Goal: Answer question/provide support

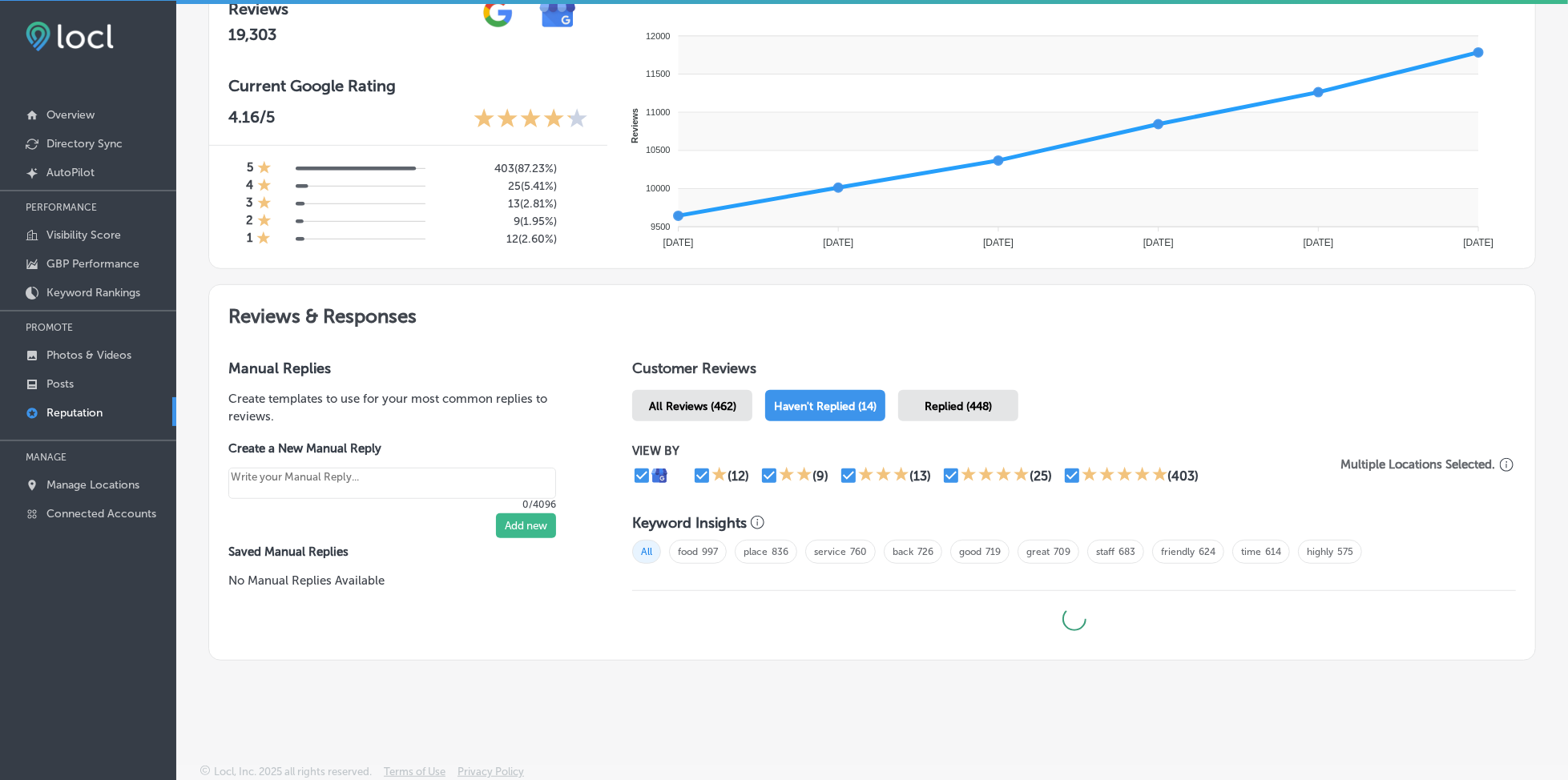
type textarea "x"
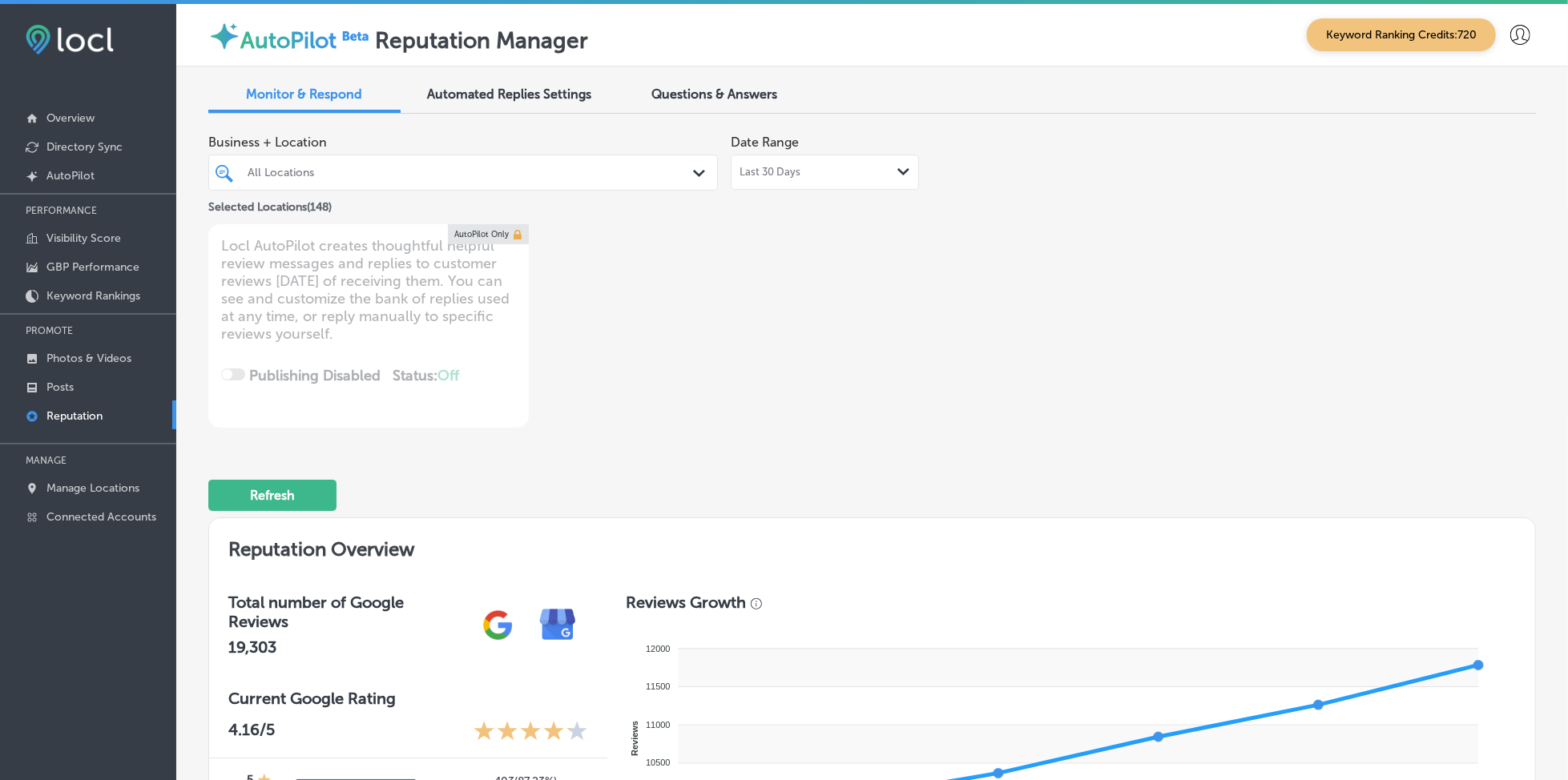
click at [744, 90] on span "Questions & Answers" at bounding box center [715, 94] width 126 height 15
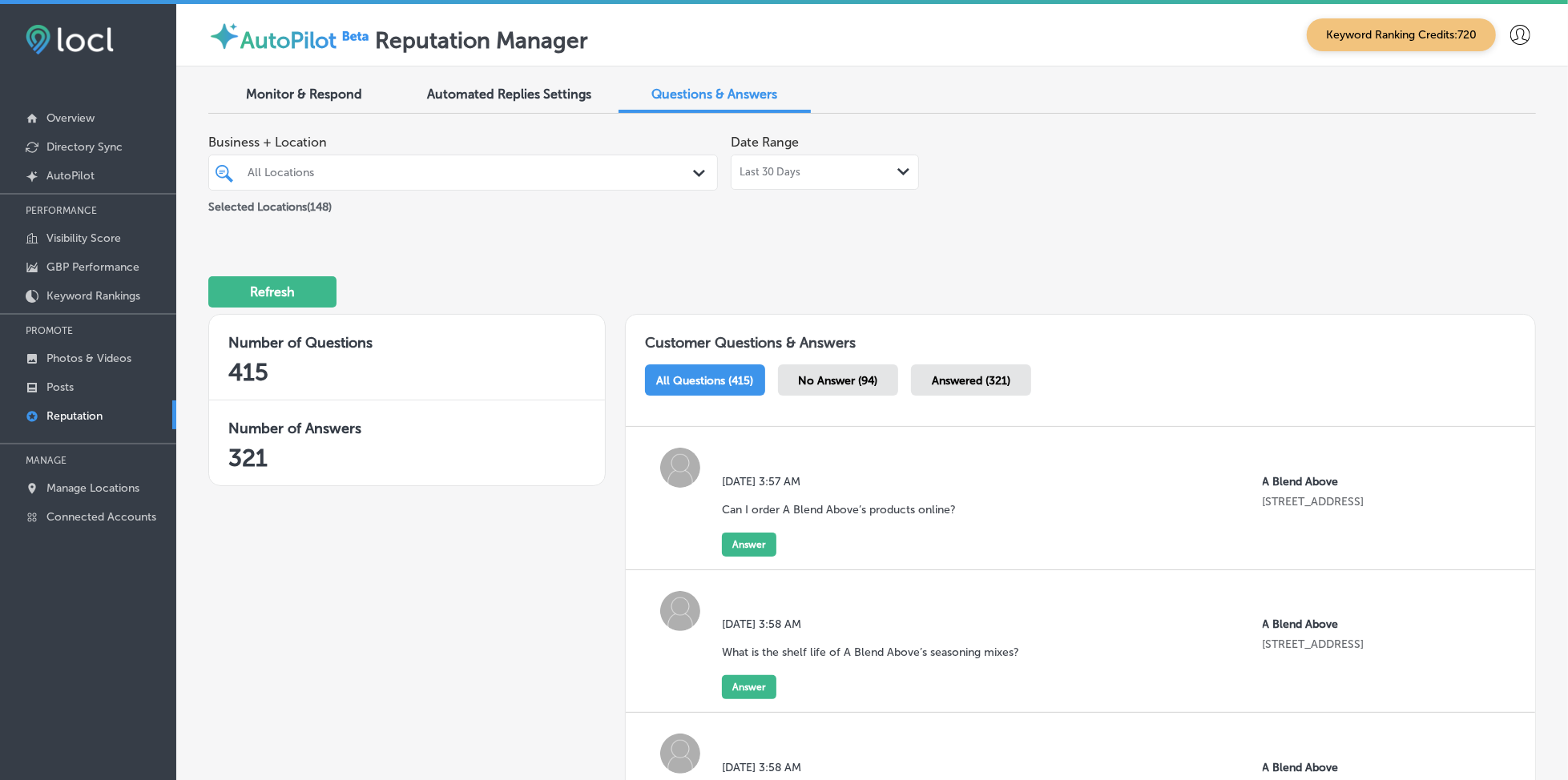
click at [847, 376] on span "No Answer (94)" at bounding box center [837, 381] width 79 height 14
click at [519, 171] on div "All Locations" at bounding box center [471, 172] width 447 height 14
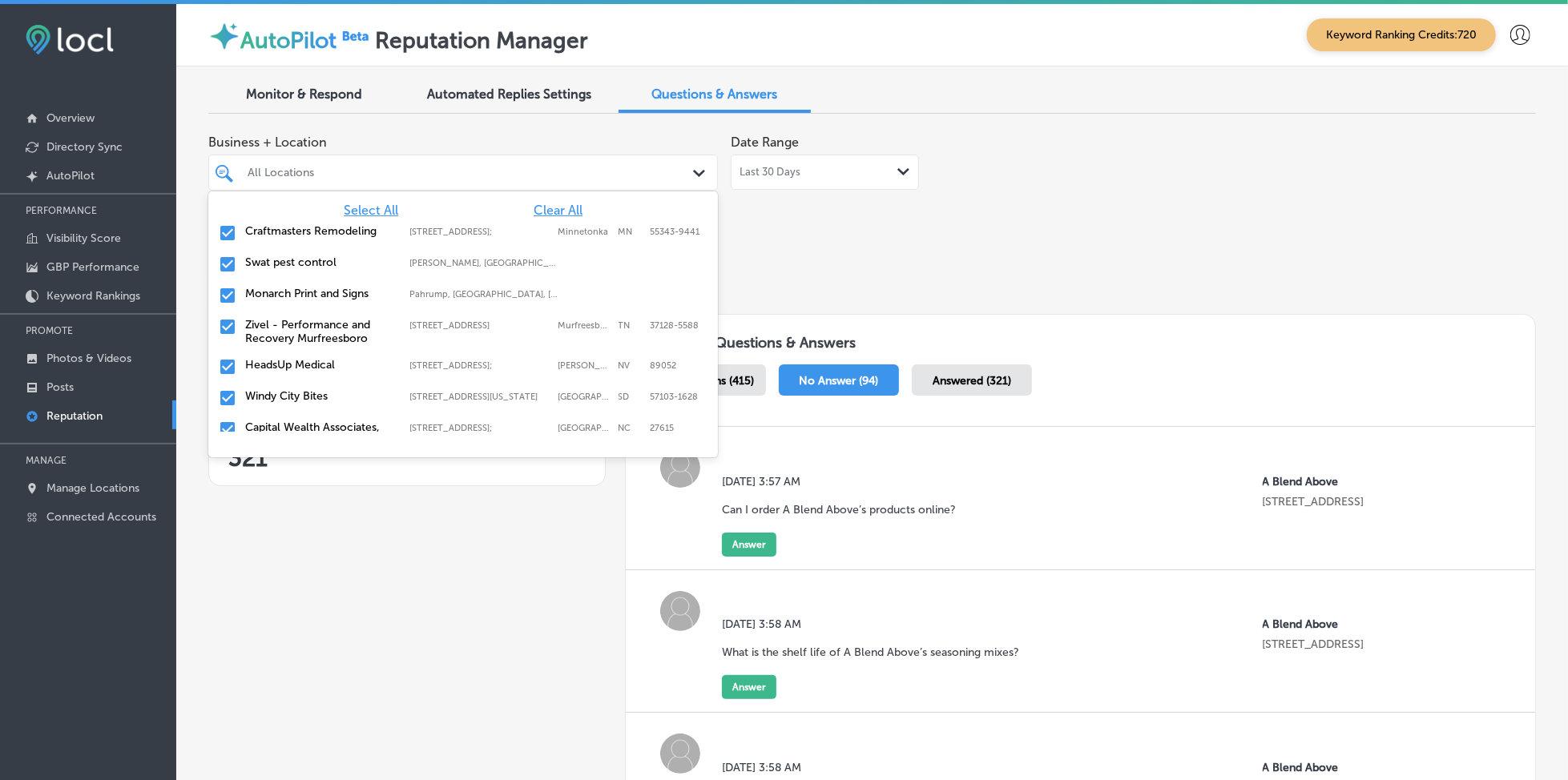
click at [560, 209] on span "Clear All" at bounding box center [558, 210] width 49 height 15
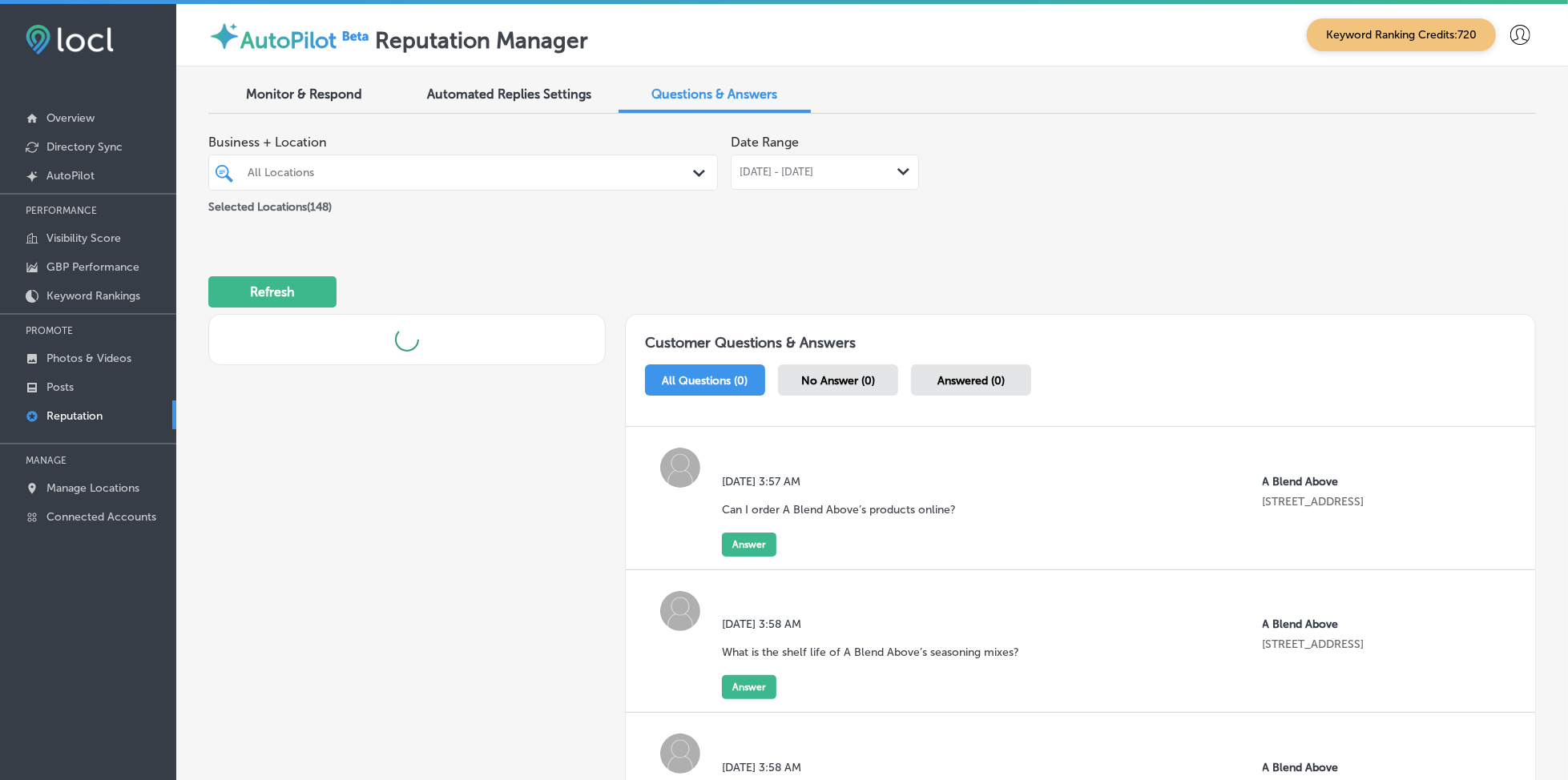
click at [559, 187] on div "All Locations Path Created with Sketch." at bounding box center [462, 173] width 510 height 36
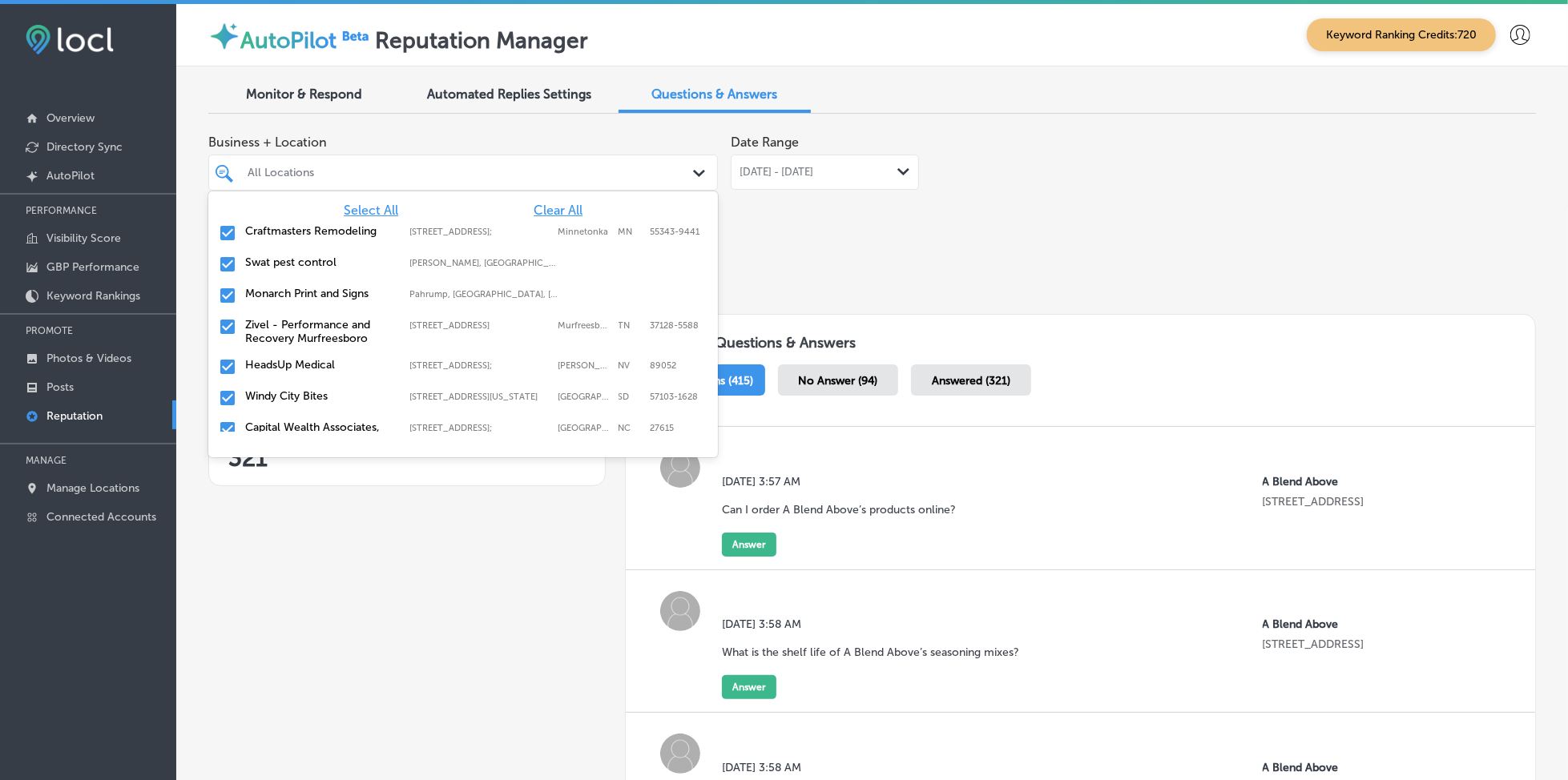
click at [547, 205] on span "Clear All" at bounding box center [558, 210] width 49 height 15
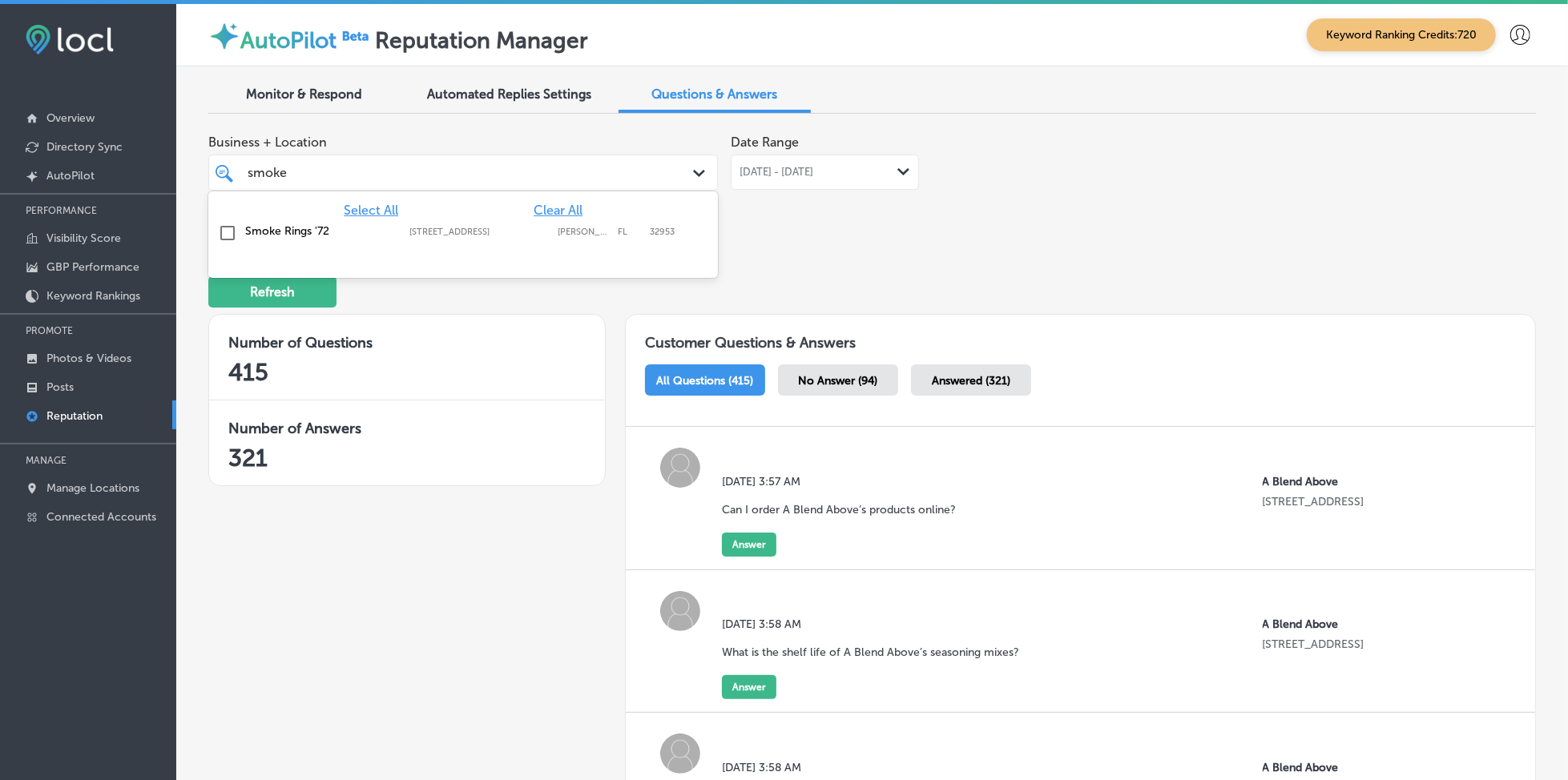
click at [559, 224] on div "Smoke Rings '72 [STREET_ADDRESS][GEOGRAPHIC_DATA][STREET_ADDRESS]" at bounding box center [431, 231] width 370 height 14
type input "smoke"
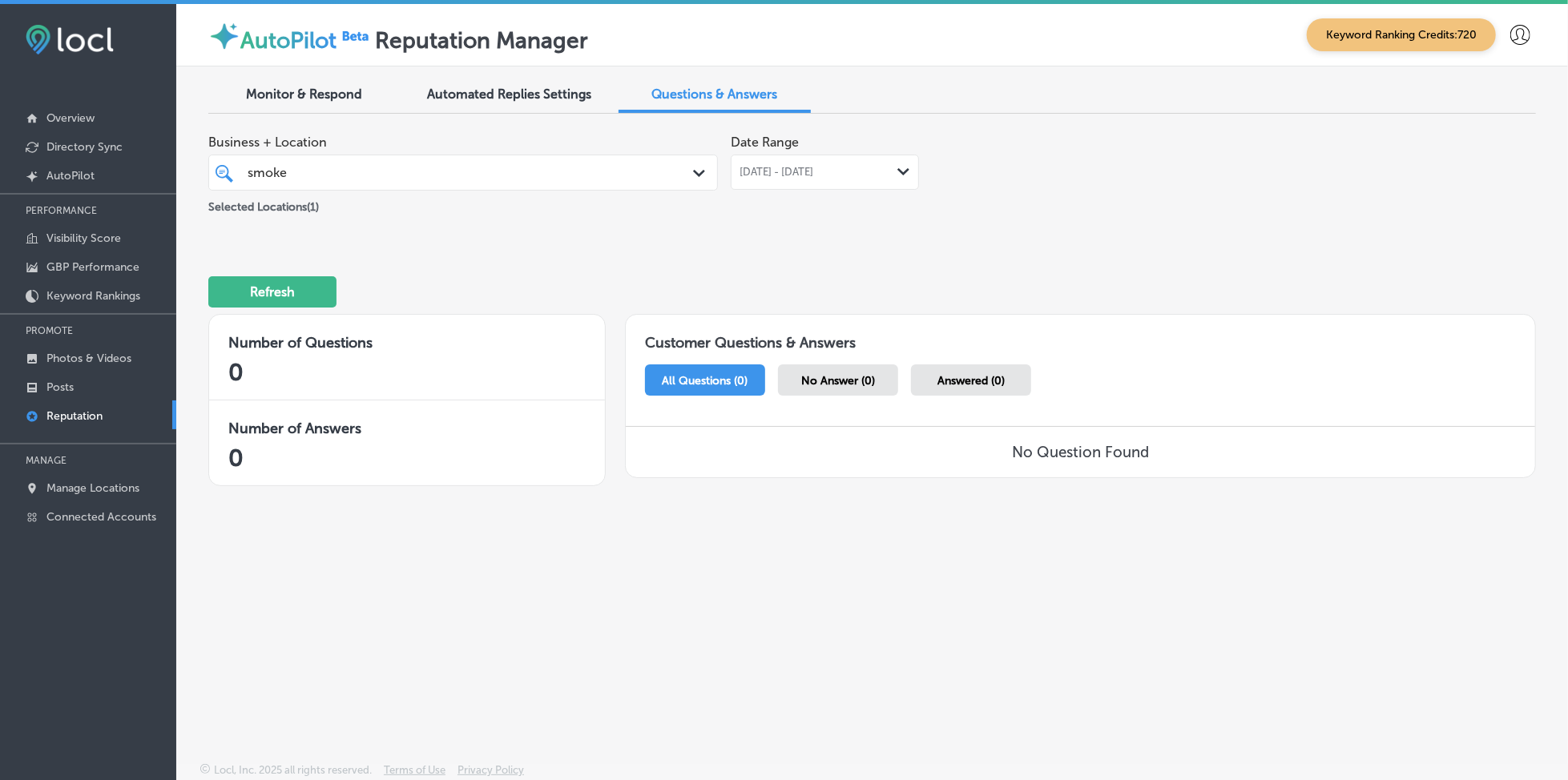
click at [839, 382] on span "No Answer (0)" at bounding box center [837, 381] width 73 height 14
